Goal: Task Accomplishment & Management: Complete application form

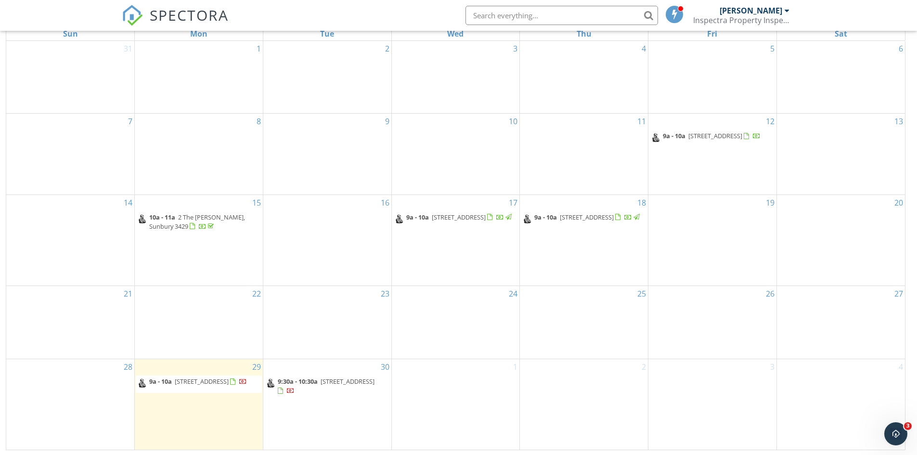
scroll to position [128, 0]
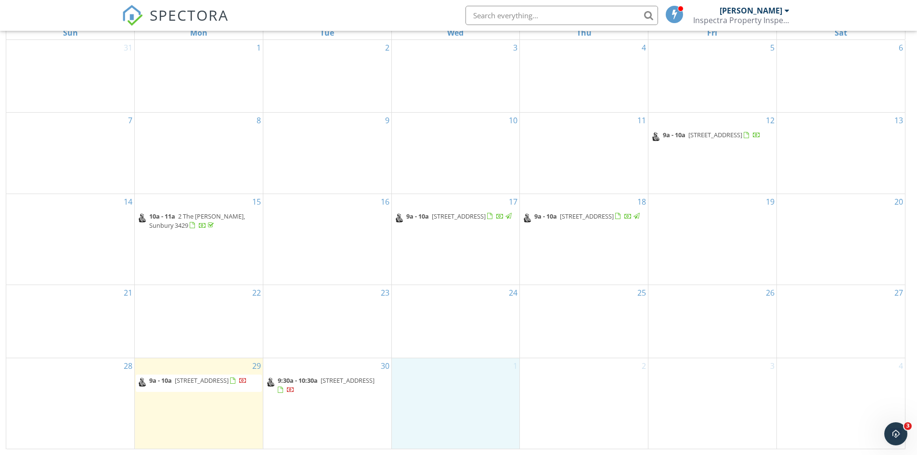
click at [433, 382] on div "1" at bounding box center [456, 403] width 128 height 91
click at [448, 354] on link "Event" at bounding box center [455, 356] width 50 height 15
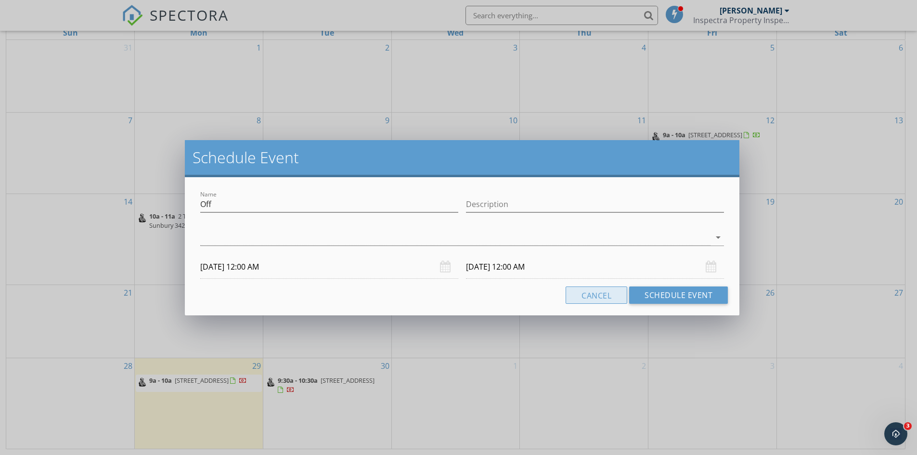
click at [584, 298] on button "Cancel" at bounding box center [597, 294] width 62 height 17
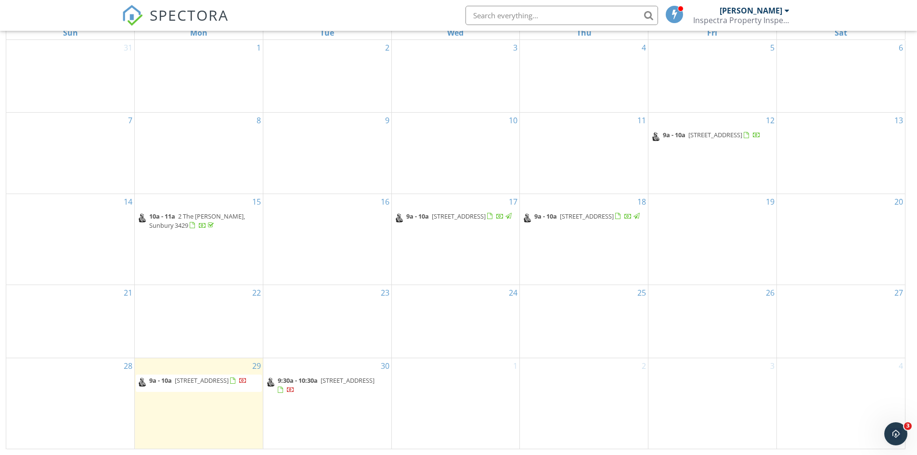
click at [445, 382] on div "1" at bounding box center [456, 403] width 128 height 91
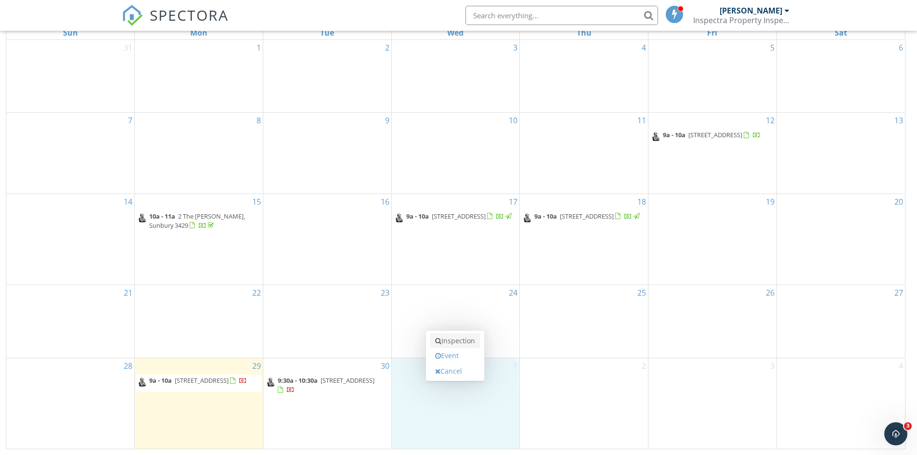
click at [451, 340] on link "Inspection" at bounding box center [455, 340] width 50 height 15
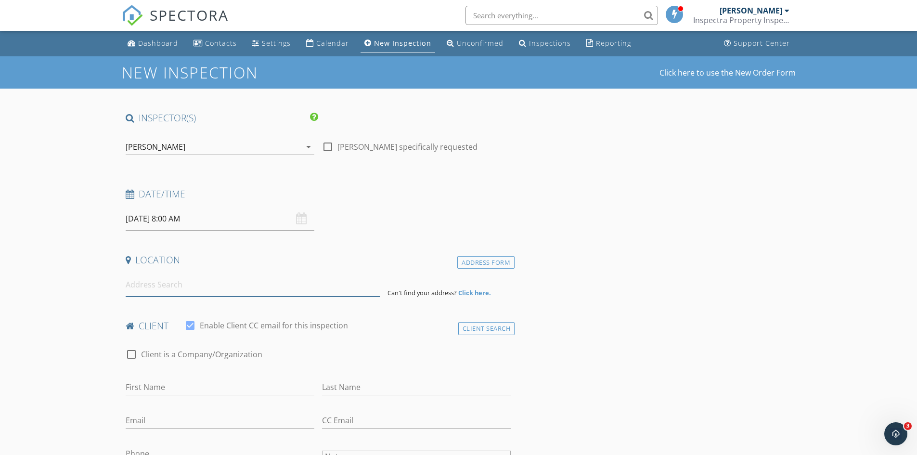
click at [156, 287] on input at bounding box center [253, 285] width 254 height 24
type input "3 Ashley Court, Longwarry VIC, Australia"
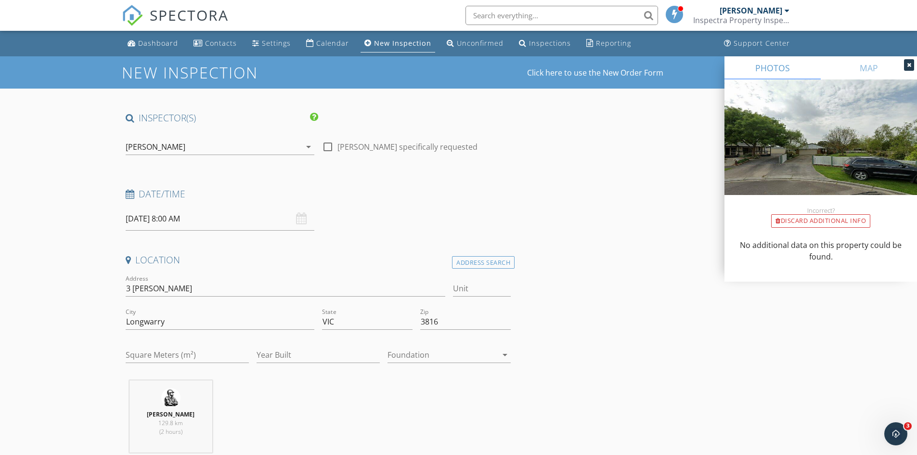
click at [496, 353] on div at bounding box center [443, 354] width 110 height 15
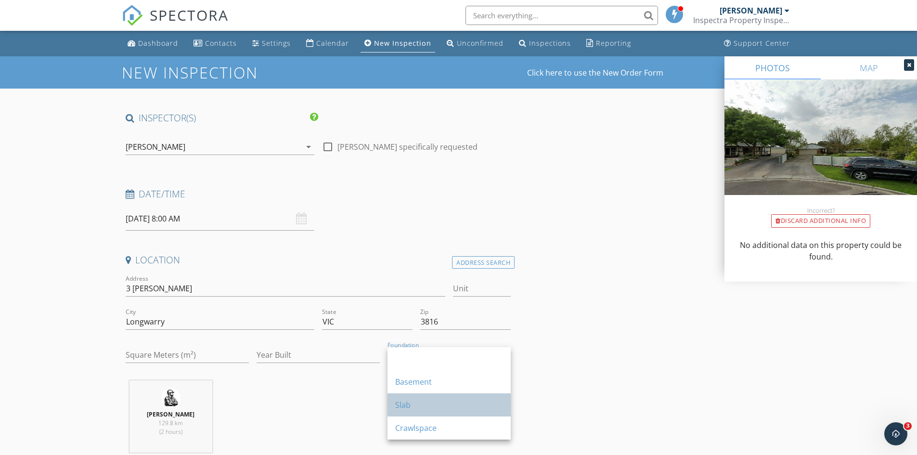
click at [402, 408] on div "Slab" at bounding box center [449, 405] width 108 height 12
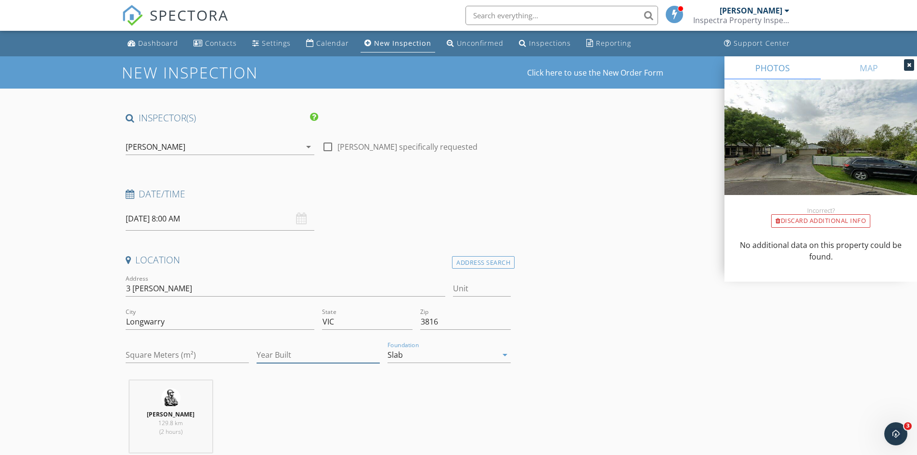
click at [288, 352] on input "Year Built" at bounding box center [318, 355] width 123 height 16
type input "1998"
click at [279, 397] on div "Steve Arthrell 129.8 km (2 hours)" at bounding box center [318, 420] width 393 height 80
click at [177, 351] on input "Square Meters (m²)" at bounding box center [187, 355] width 123 height 16
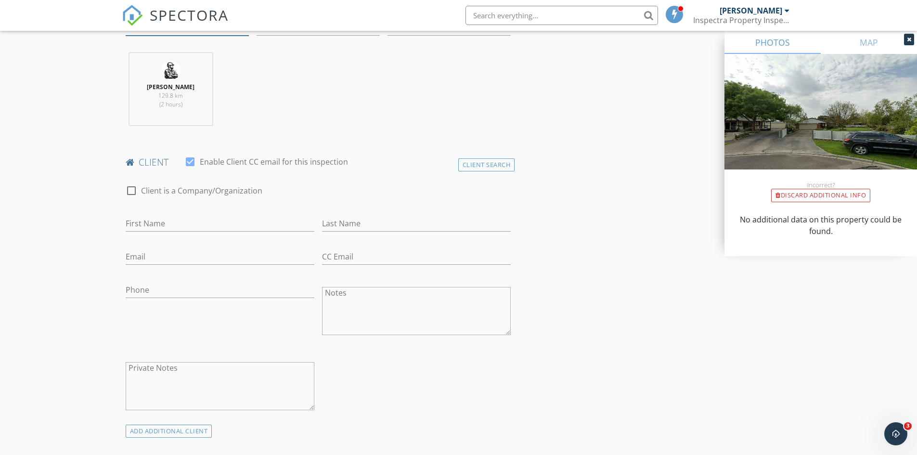
scroll to position [337, 0]
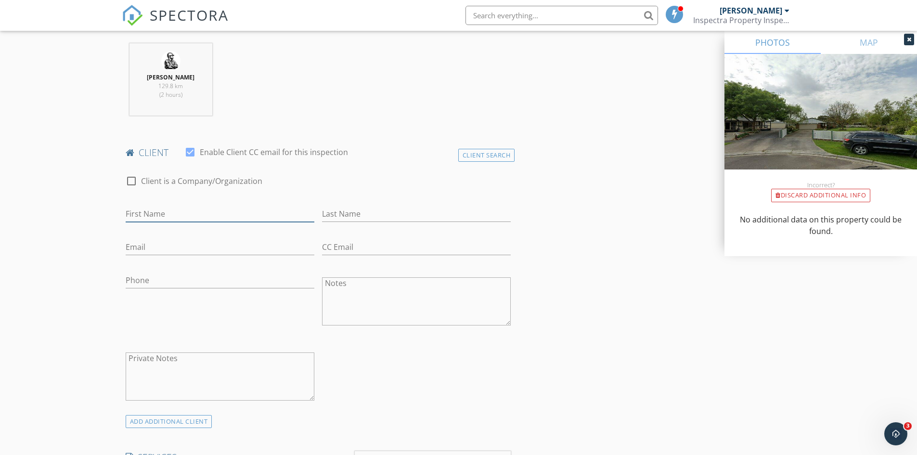
click at [147, 217] on input "First Name" at bounding box center [220, 214] width 189 height 16
type input "[PERSON_NAME]"
click at [371, 217] on input "Last Name" at bounding box center [416, 214] width 189 height 16
type input "Sharp"
click at [158, 250] on input "Email" at bounding box center [220, 247] width 189 height 16
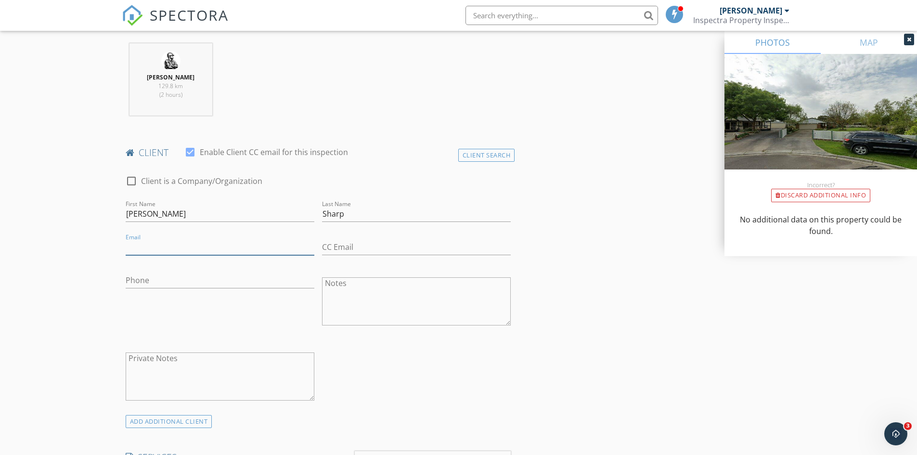
type input "[EMAIL_ADDRESS][DOMAIN_NAME]"
drag, startPoint x: 358, startPoint y: 247, endPoint x: 358, endPoint y: 254, distance: 7.2
click at [358, 247] on input "CC Email" at bounding box center [416, 247] width 189 height 16
type input "[EMAIL_ADDRESS][DOMAIN_NAME]"
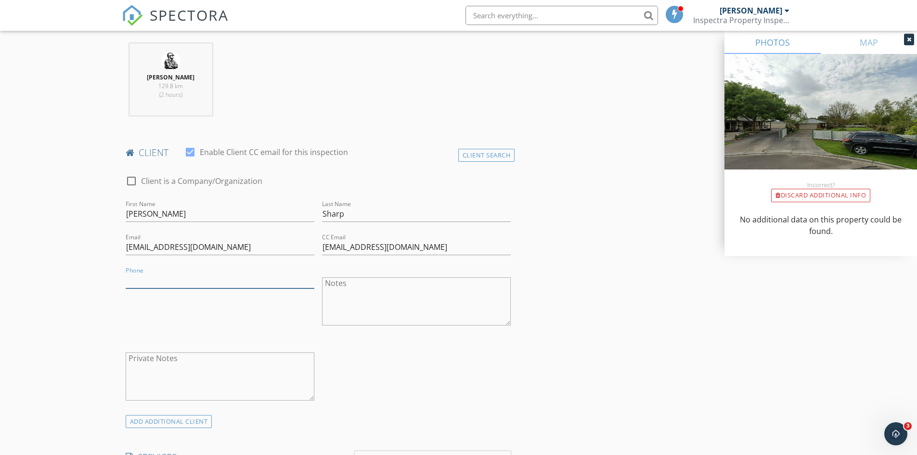
click at [166, 285] on input "Phone" at bounding box center [220, 280] width 189 height 16
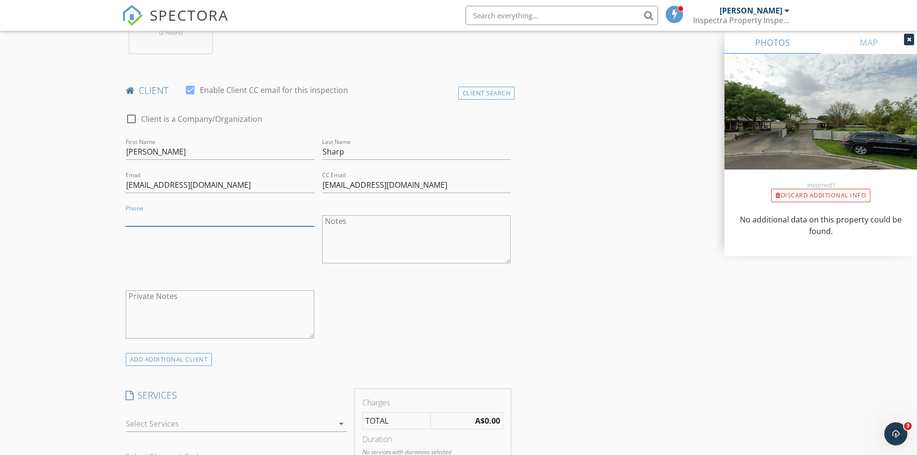
scroll to position [530, 0]
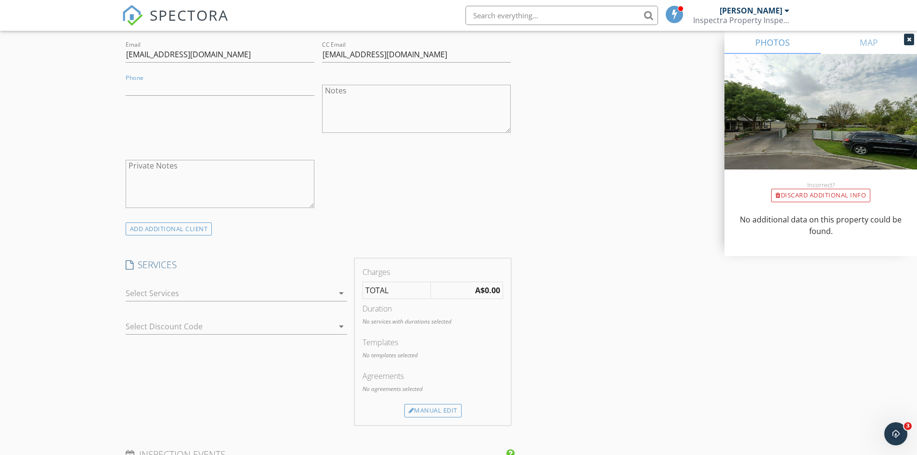
click at [335, 293] on div "arrow_drop_down" at bounding box center [340, 293] width 13 height 12
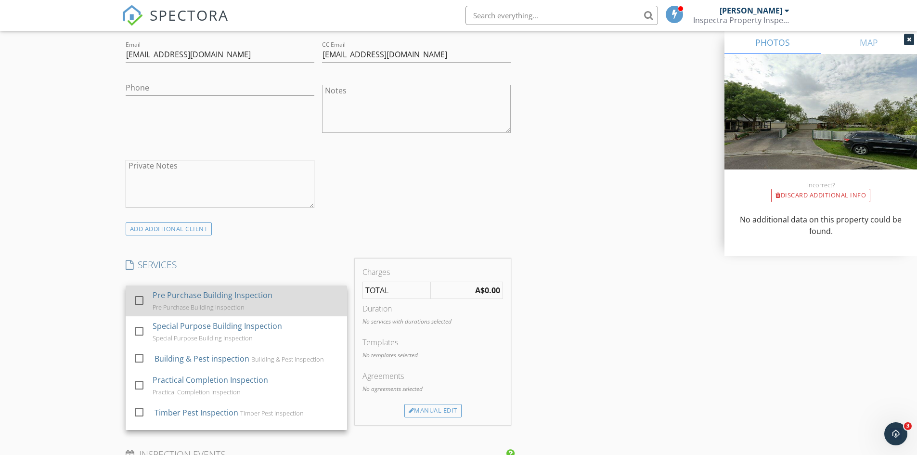
click at [142, 300] on div at bounding box center [139, 300] width 16 height 16
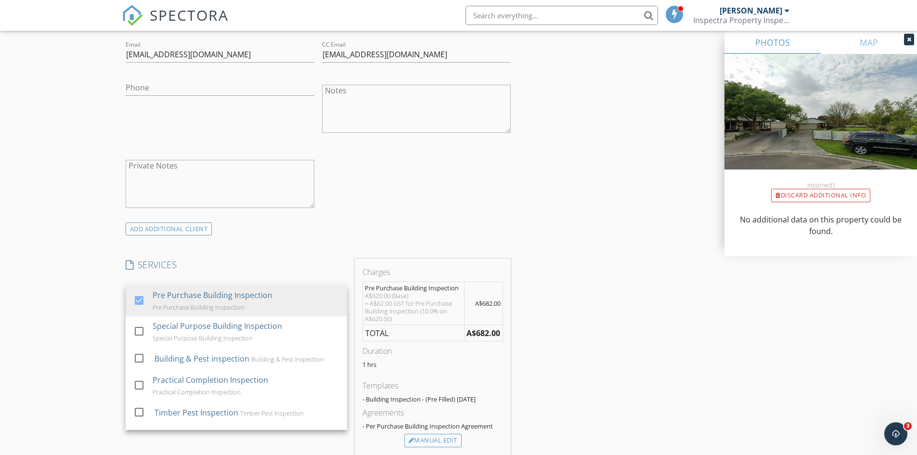
click at [594, 297] on div "INSPECTOR(S) check_box Steve Arthrell PRIMARY Steve Arthrell arrow_drop_down ch…" at bounding box center [459, 369] width 674 height 1575
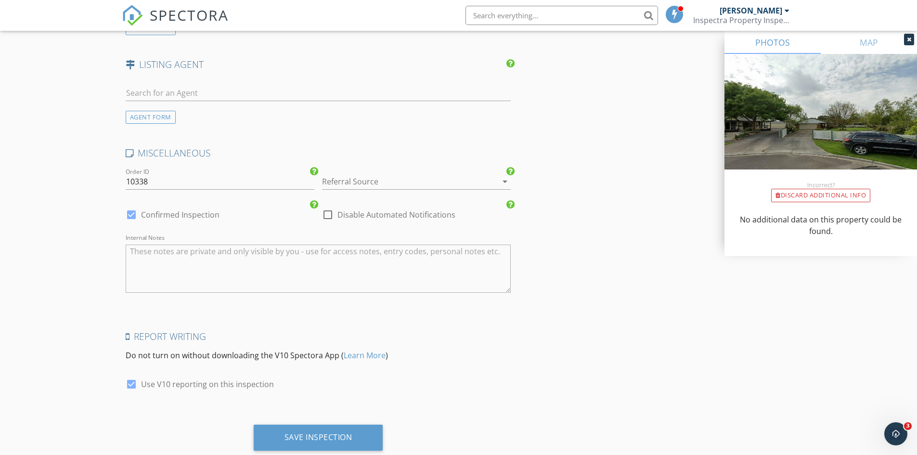
scroll to position [1252, 0]
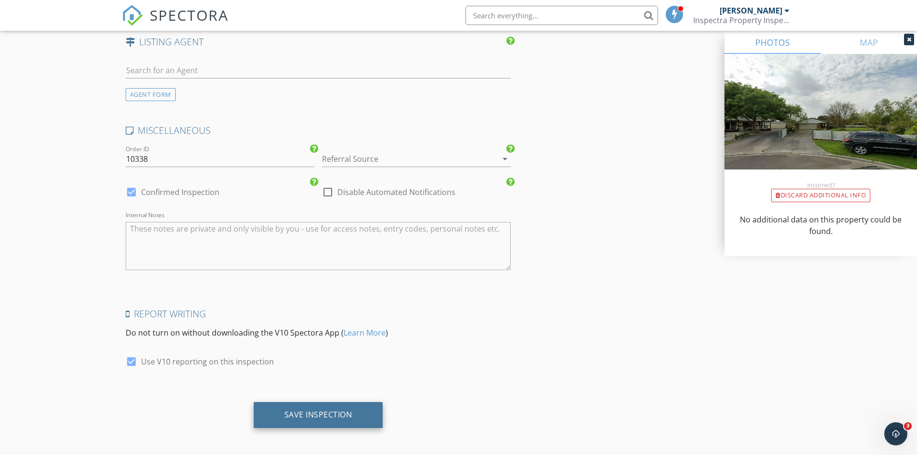
click at [316, 406] on div "Save Inspection" at bounding box center [318, 415] width 129 height 26
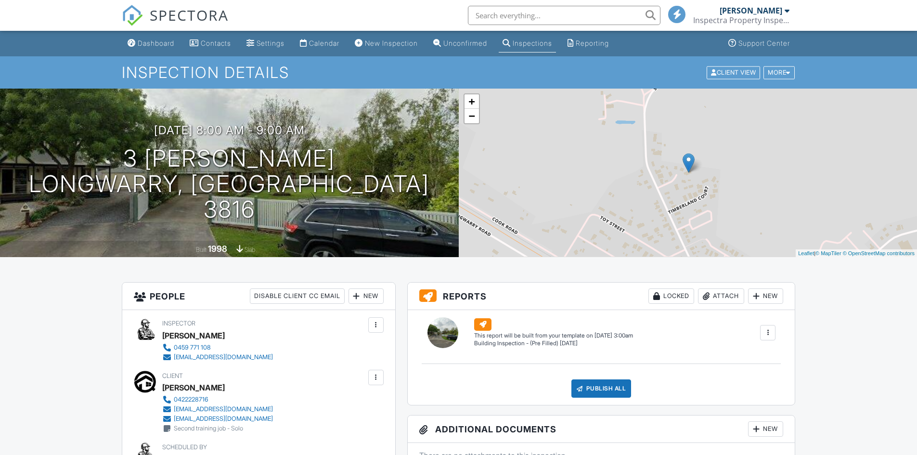
click at [484, 324] on div at bounding box center [482, 324] width 17 height 13
click at [452, 368] on div "(Untitled report) Building Inspection - (Pre Filled) 14-8-24 Edit View Building…" at bounding box center [602, 357] width 388 height 95
click at [481, 324] on div at bounding box center [482, 324] width 17 height 13
click at [766, 333] on div at bounding box center [768, 333] width 10 height 10
click at [751, 358] on div "Build Now" at bounding box center [748, 360] width 47 height 12
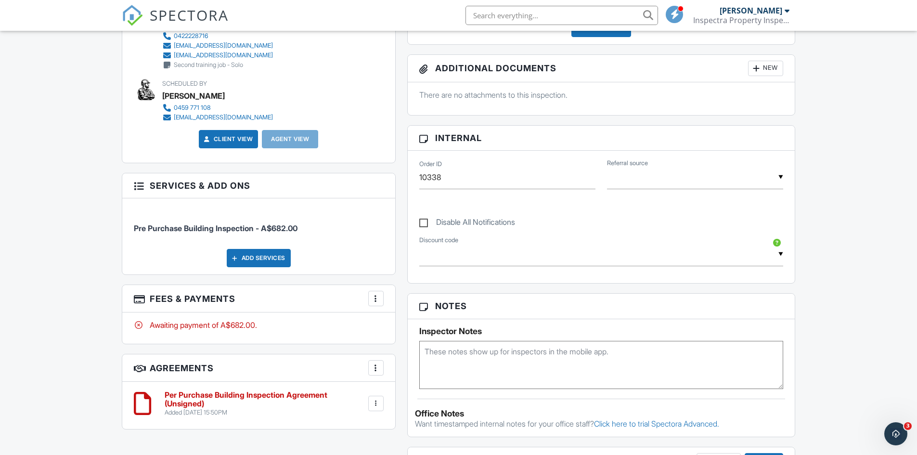
scroll to position [385, 0]
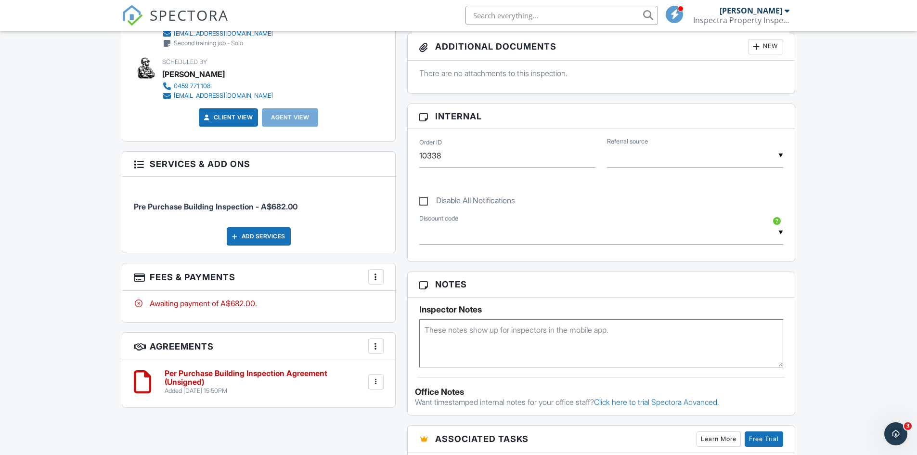
click at [369, 383] on div at bounding box center [375, 381] width 15 height 15
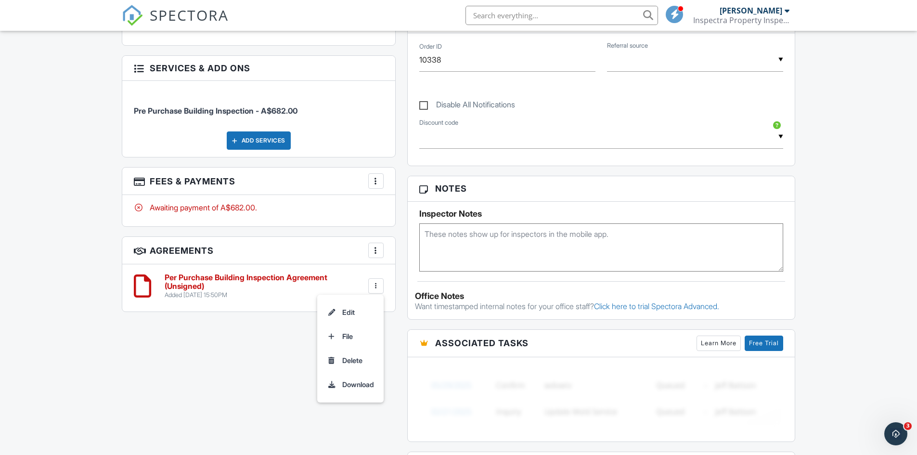
scroll to position [481, 0]
click at [191, 281] on h6 "Per Purchase Building Inspection Agreement (Unsigned)" at bounding box center [266, 281] width 202 height 17
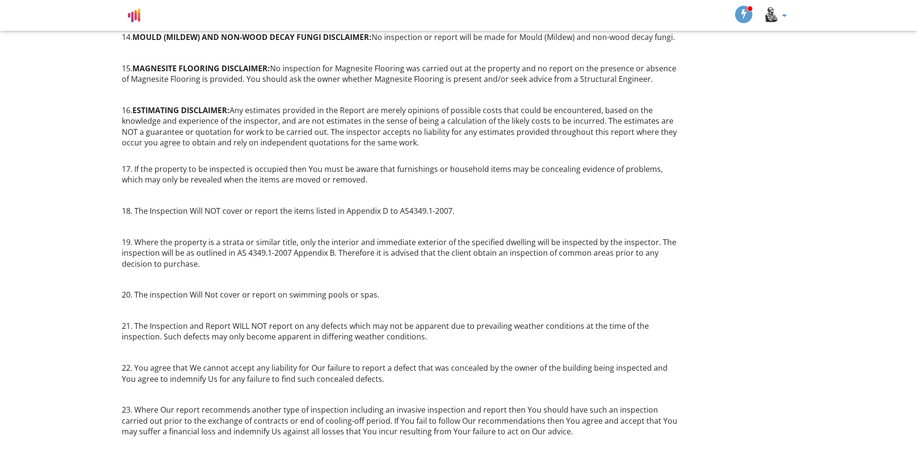
scroll to position [1348, 0]
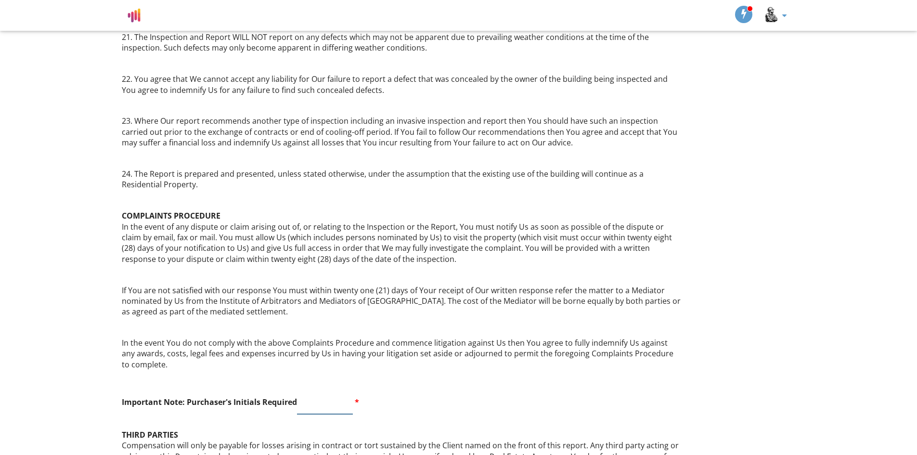
click at [318, 404] on input "text" at bounding box center [325, 402] width 56 height 24
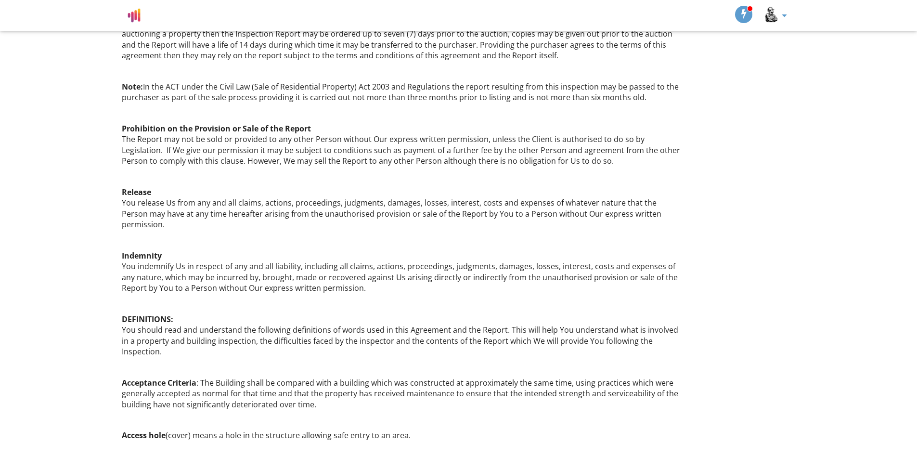
scroll to position [1540, 0]
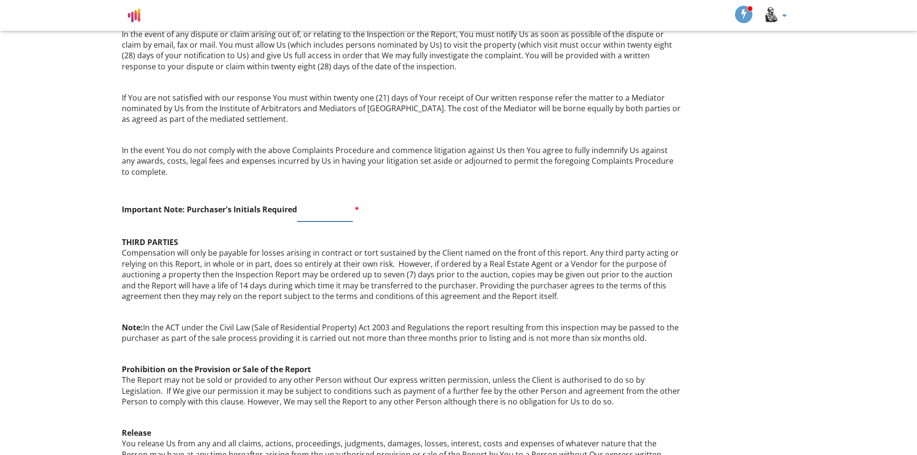
click at [306, 210] on input "text" at bounding box center [325, 210] width 56 height 24
type input "SA"
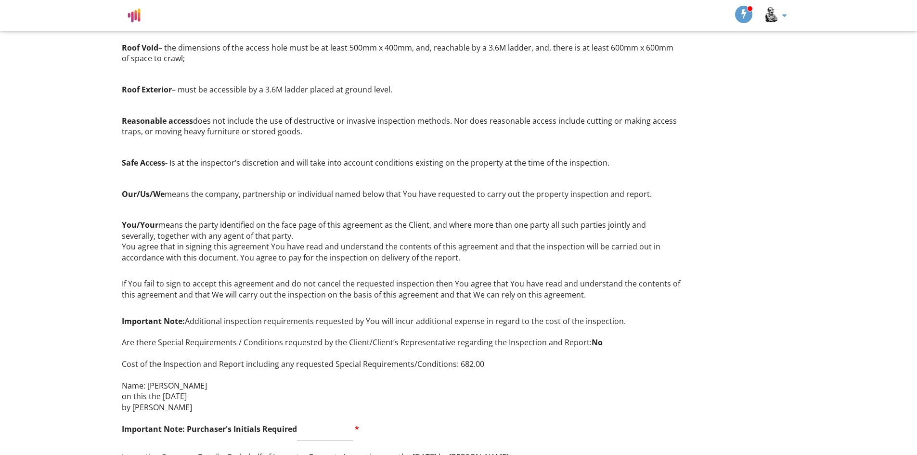
scroll to position [2792, 0]
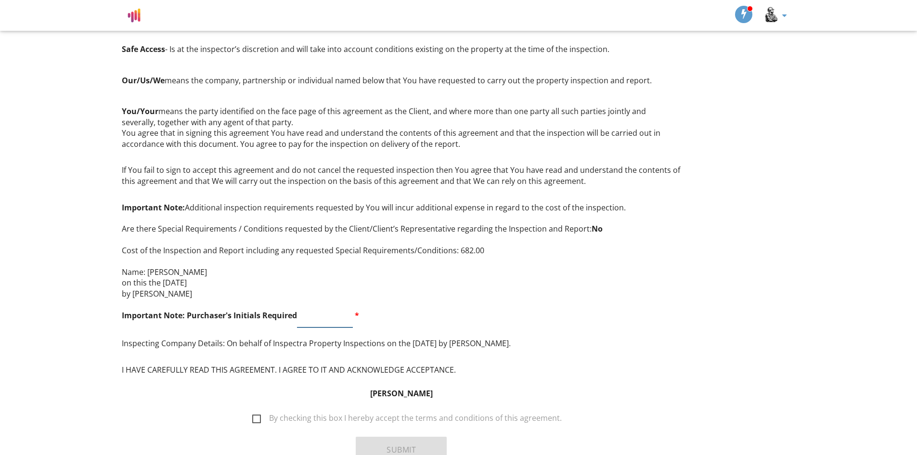
click at [318, 304] on input "text" at bounding box center [325, 316] width 56 height 24
type input "SA"
click at [259, 414] on label "By checking this box I hereby accept the terms and conditions of this agreement." at bounding box center [407, 420] width 310 height 12
click at [253, 410] on input "By checking this box I hereby accept the terms and conditions of this agreement." at bounding box center [249, 413] width 6 height 6
checkbox input "true"
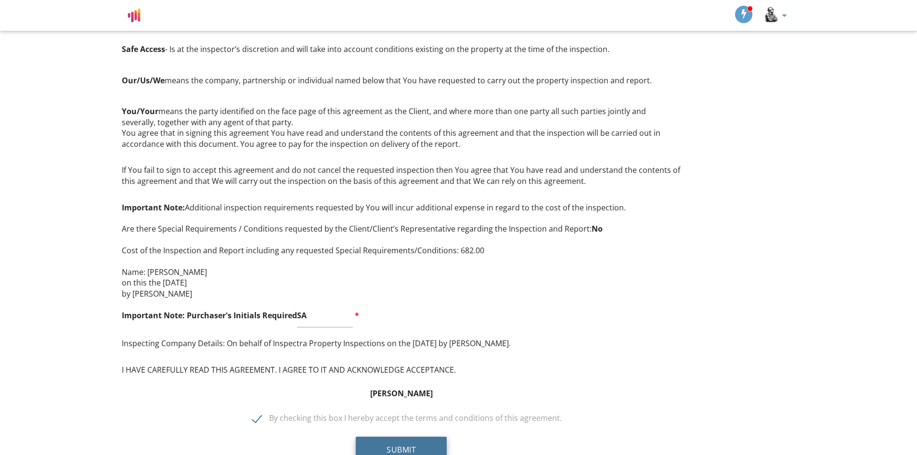
click at [398, 437] on button "Submit" at bounding box center [401, 450] width 91 height 26
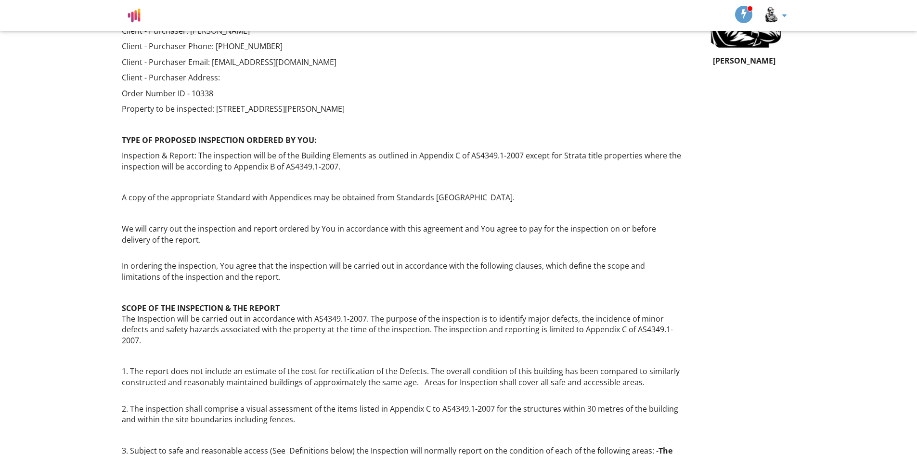
scroll to position [0, 0]
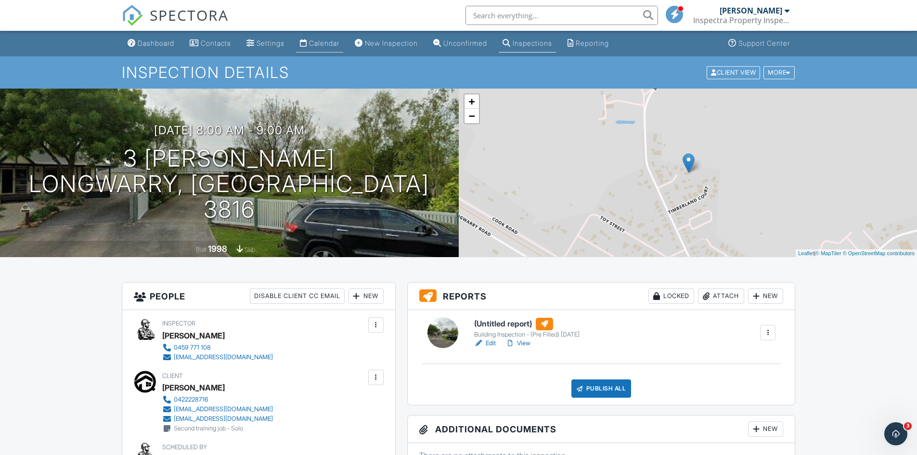
click at [318, 44] on div "Calendar" at bounding box center [324, 43] width 30 height 8
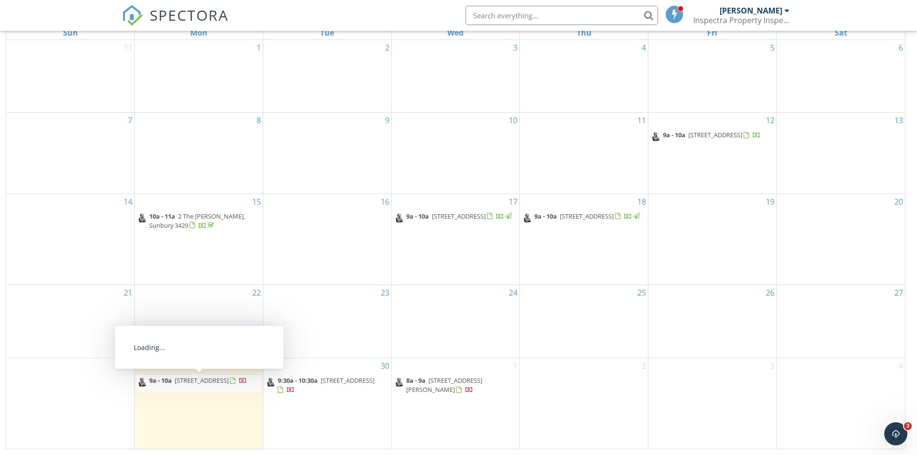
click at [197, 380] on span "[STREET_ADDRESS]" at bounding box center [202, 380] width 54 height 9
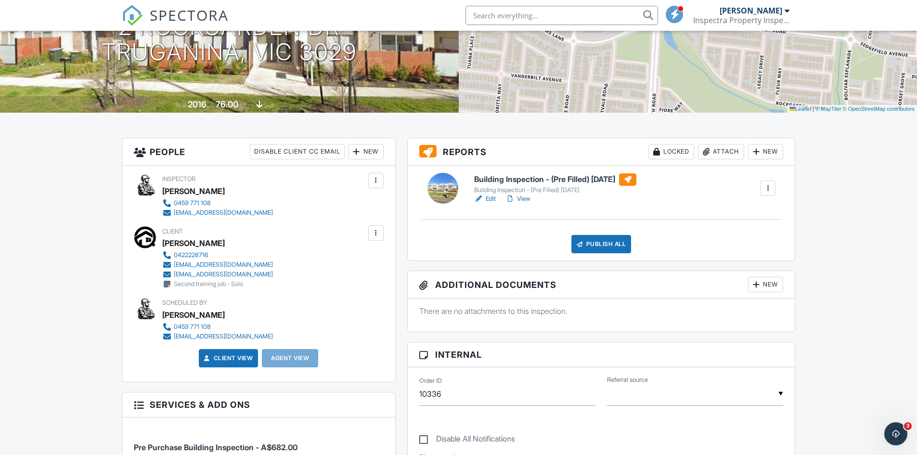
click at [488, 196] on link "Edit" at bounding box center [485, 199] width 22 height 10
